Goal: Information Seeking & Learning: Learn about a topic

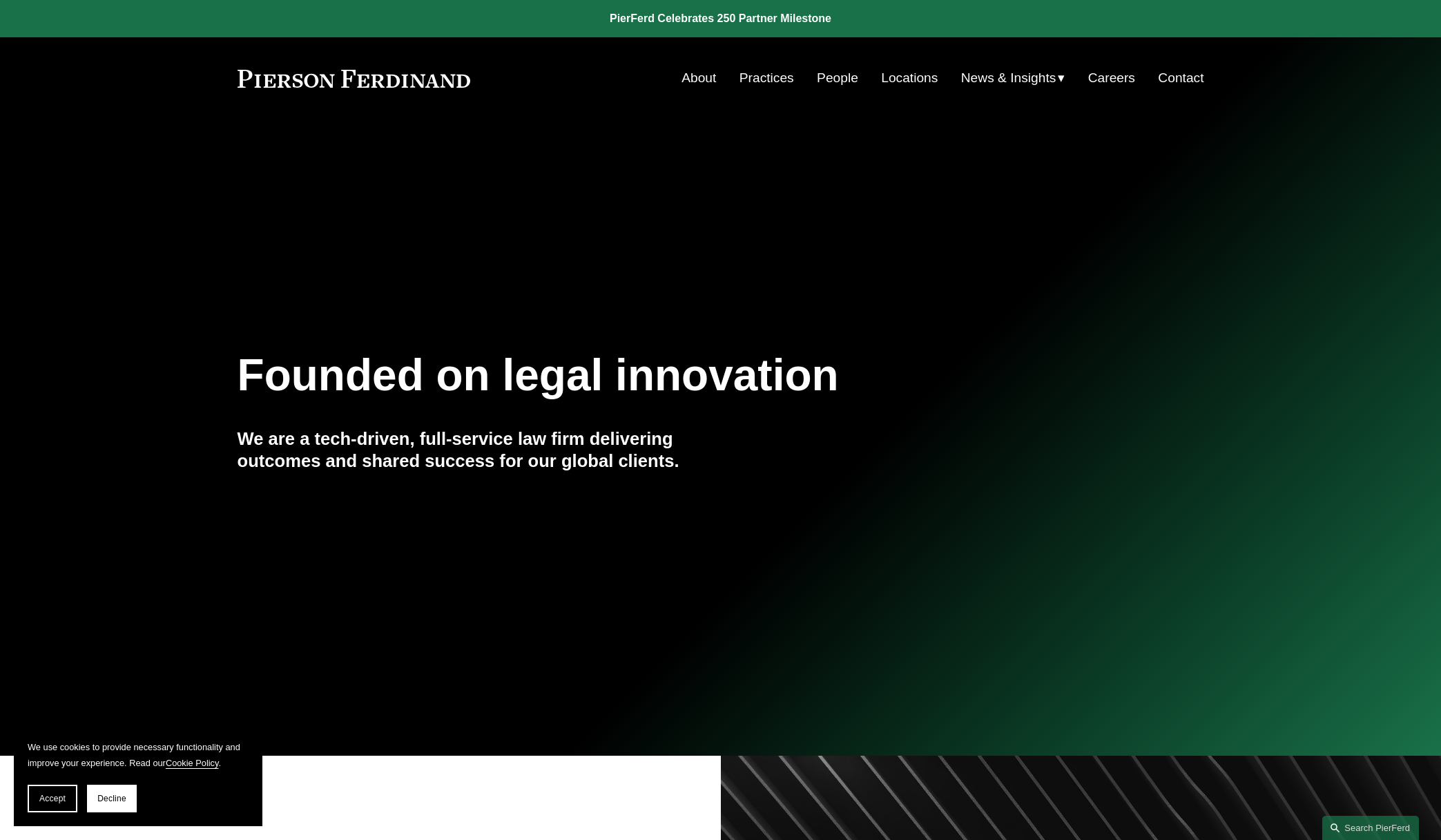
click at [0, 0] on span "Insights" at bounding box center [0, 0] width 0 height 0
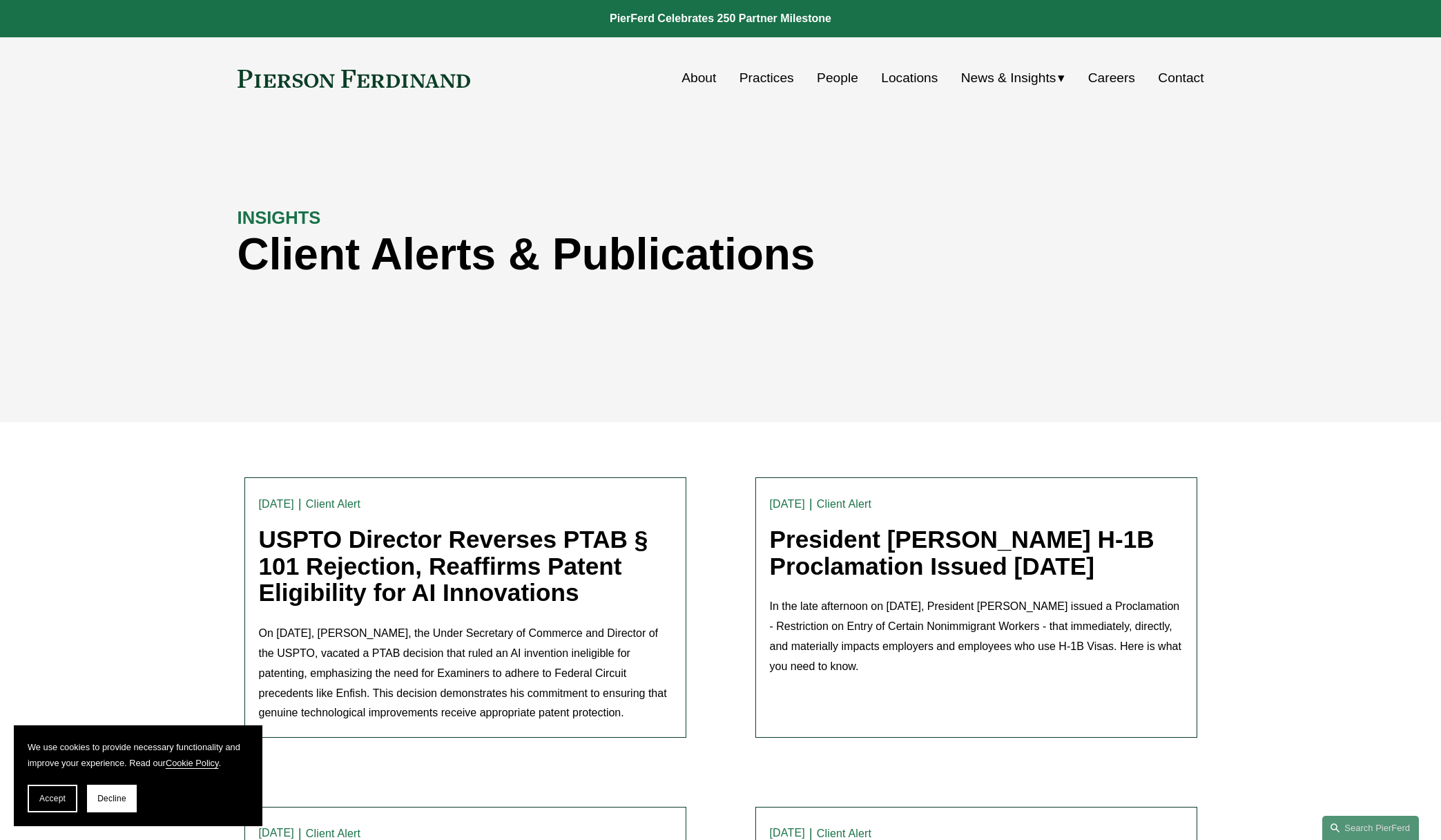
click at [347, 590] on link "USPTO Director Reverses PTAB § 101 Rejection, Reaffirms Patent Eligibility for …" at bounding box center [453, 565] width 390 height 80
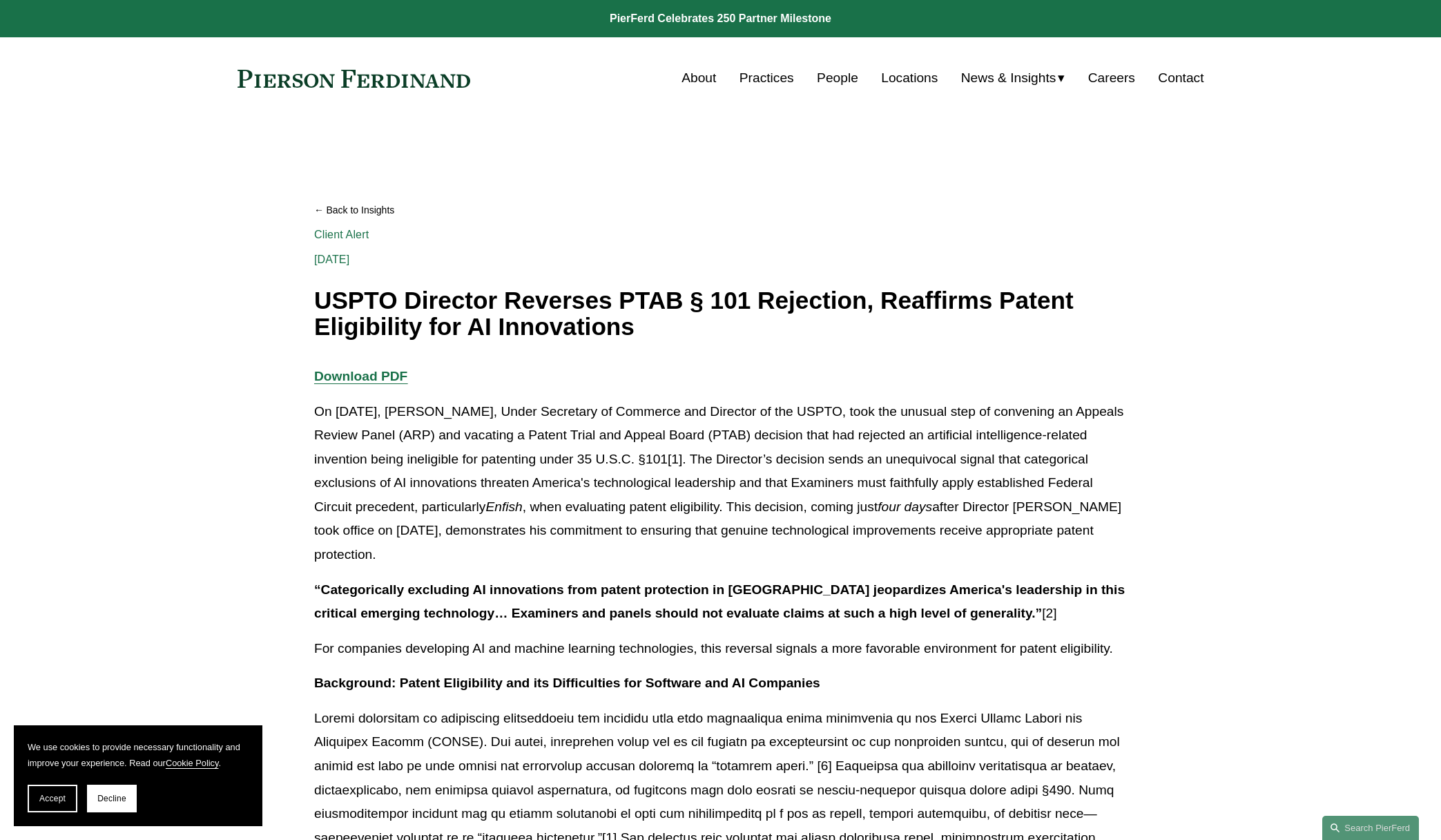
click at [73, 803] on button "Accept" at bounding box center [52, 798] width 50 height 28
